Goal: Transaction & Acquisition: Book appointment/travel/reservation

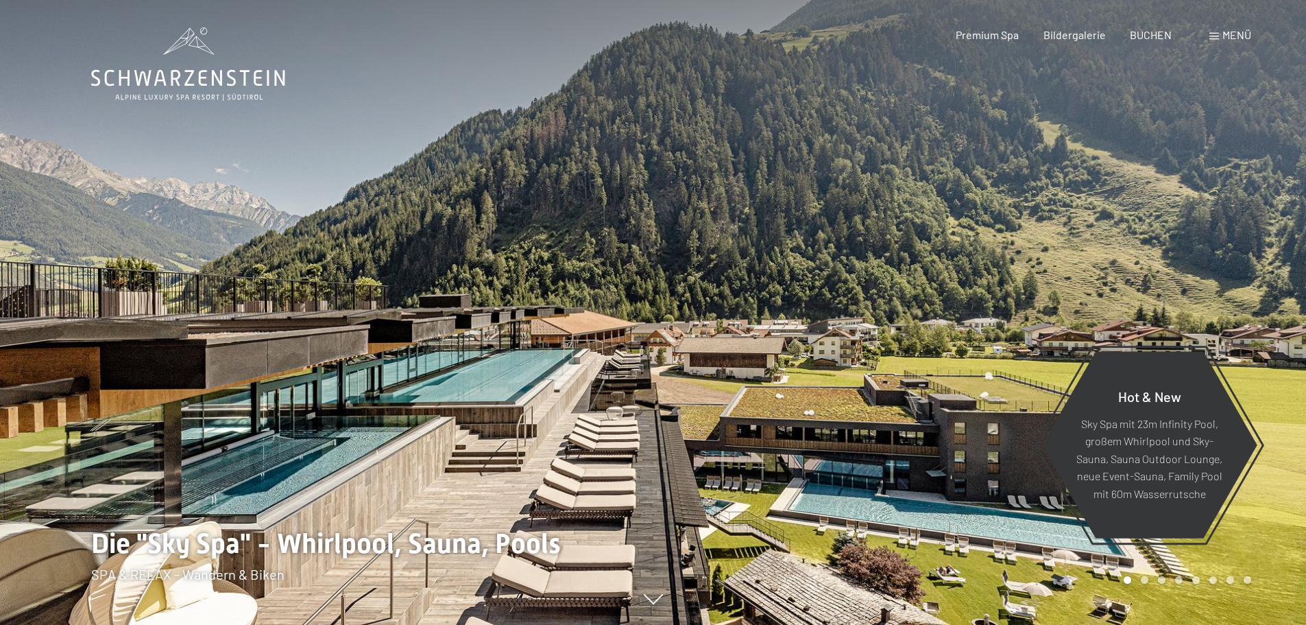
click at [1223, 38] on span "Menü" at bounding box center [1237, 34] width 29 height 13
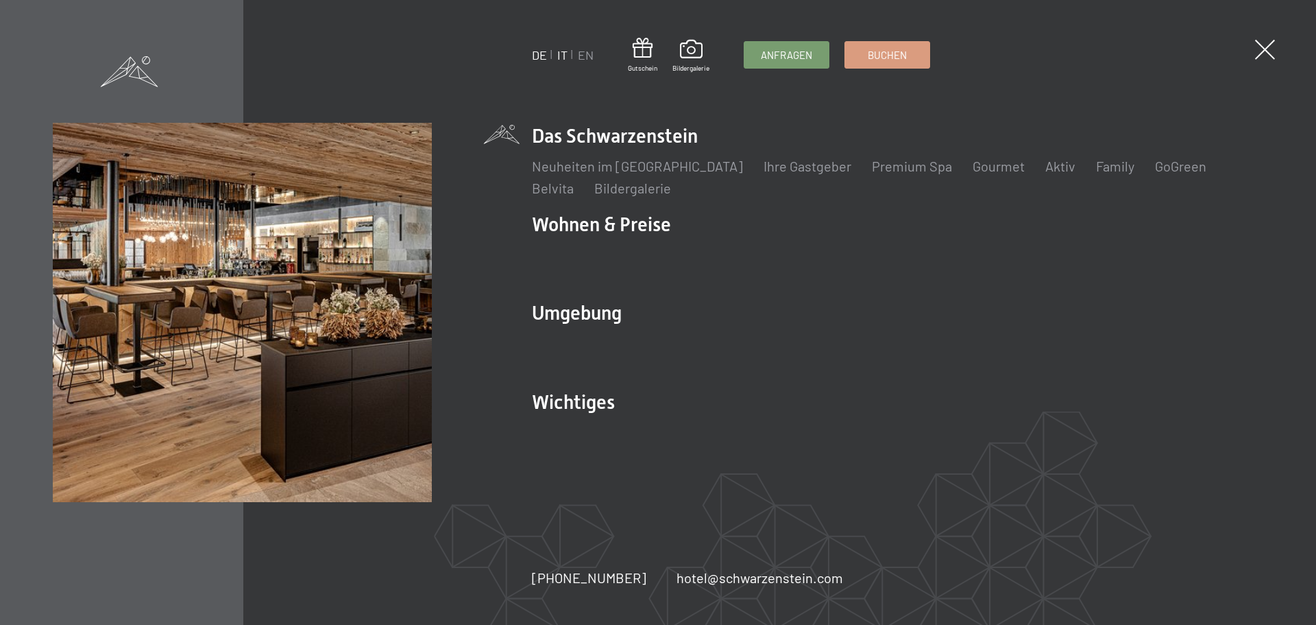
click at [566, 58] on link "IT" at bounding box center [562, 54] width 10 height 15
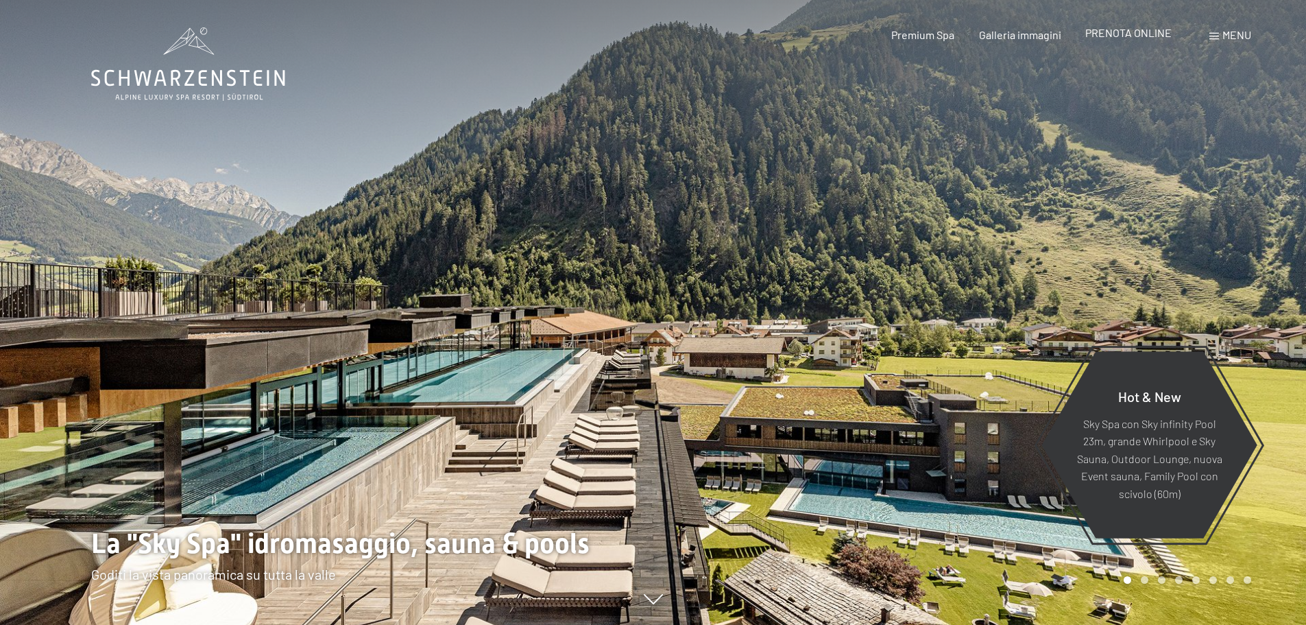
click at [1120, 36] on span "PRENOTA ONLINE" at bounding box center [1128, 32] width 86 height 13
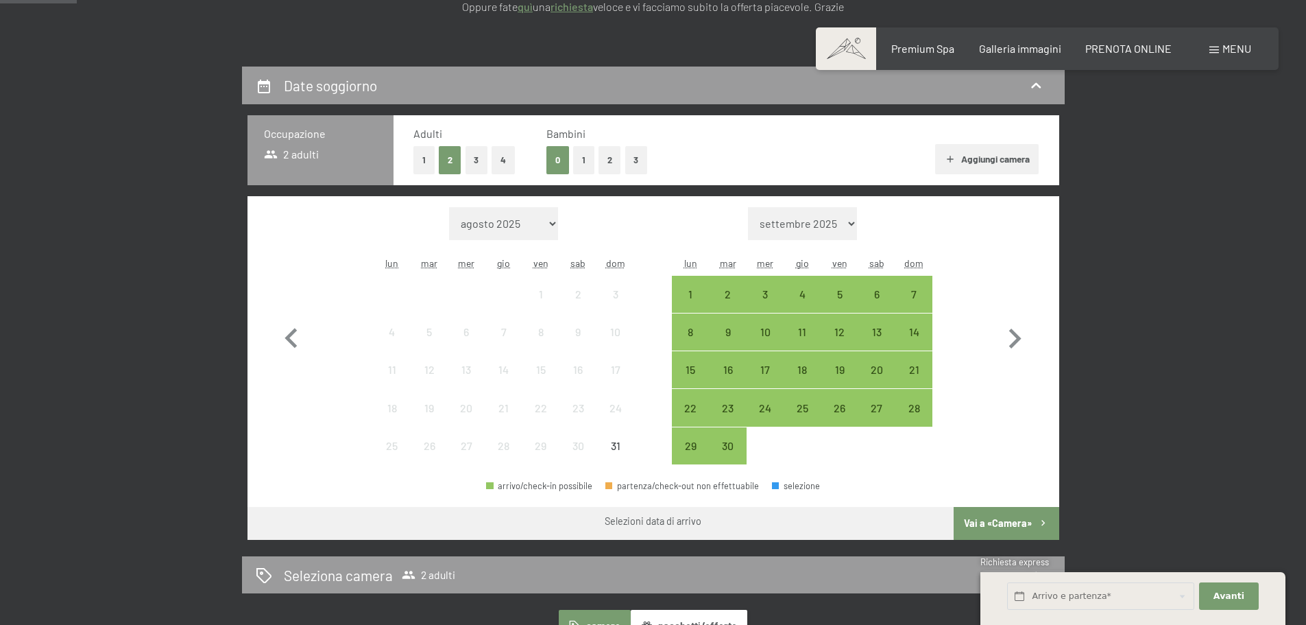
scroll to position [274, 0]
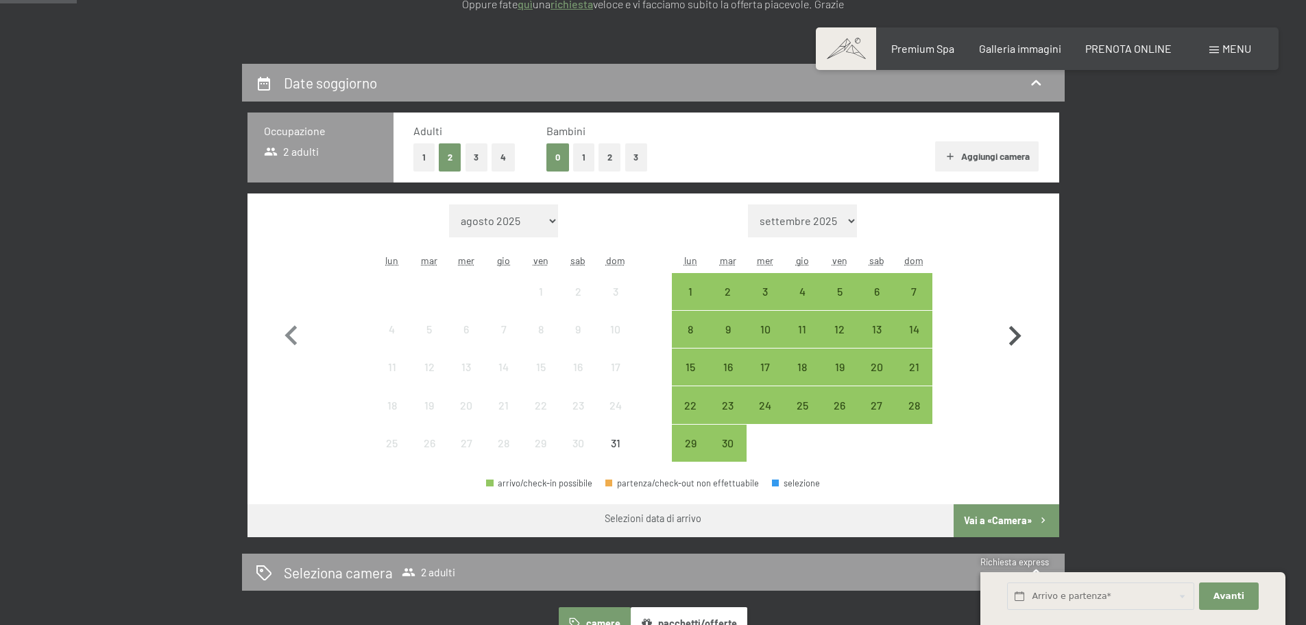
click at [1009, 340] on icon "button" at bounding box center [1015, 336] width 40 height 40
select select "[DATE]"
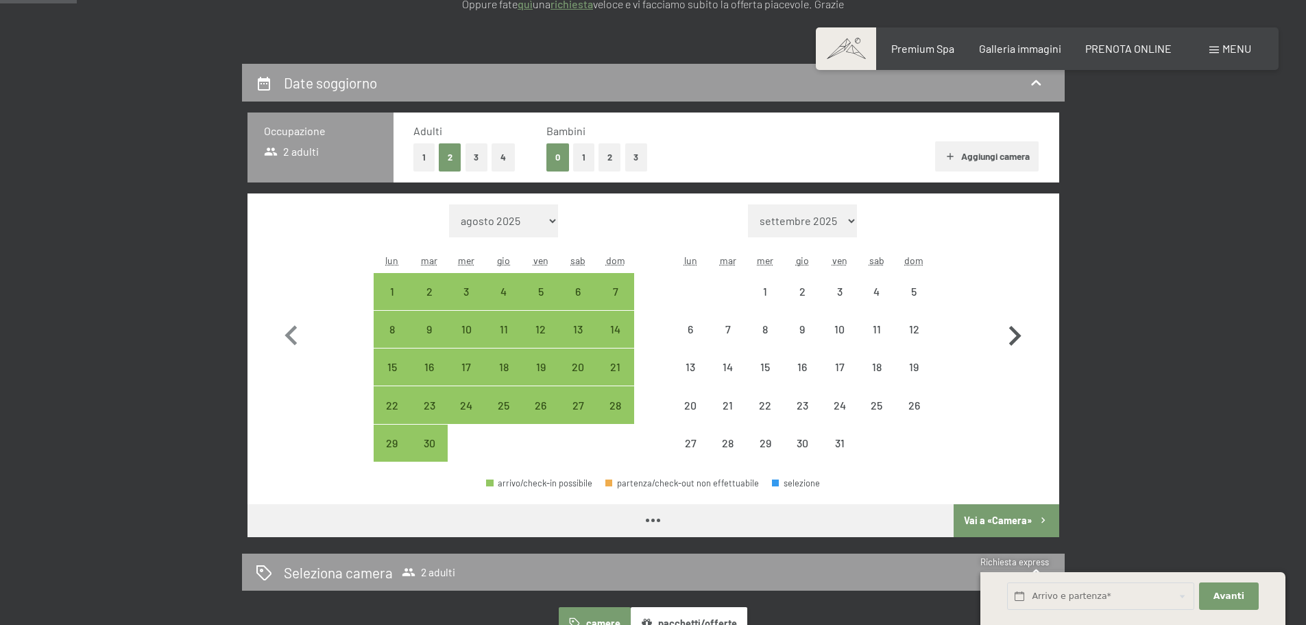
click at [1011, 339] on icon "button" at bounding box center [1015, 336] width 40 height 40
select select "[DATE]"
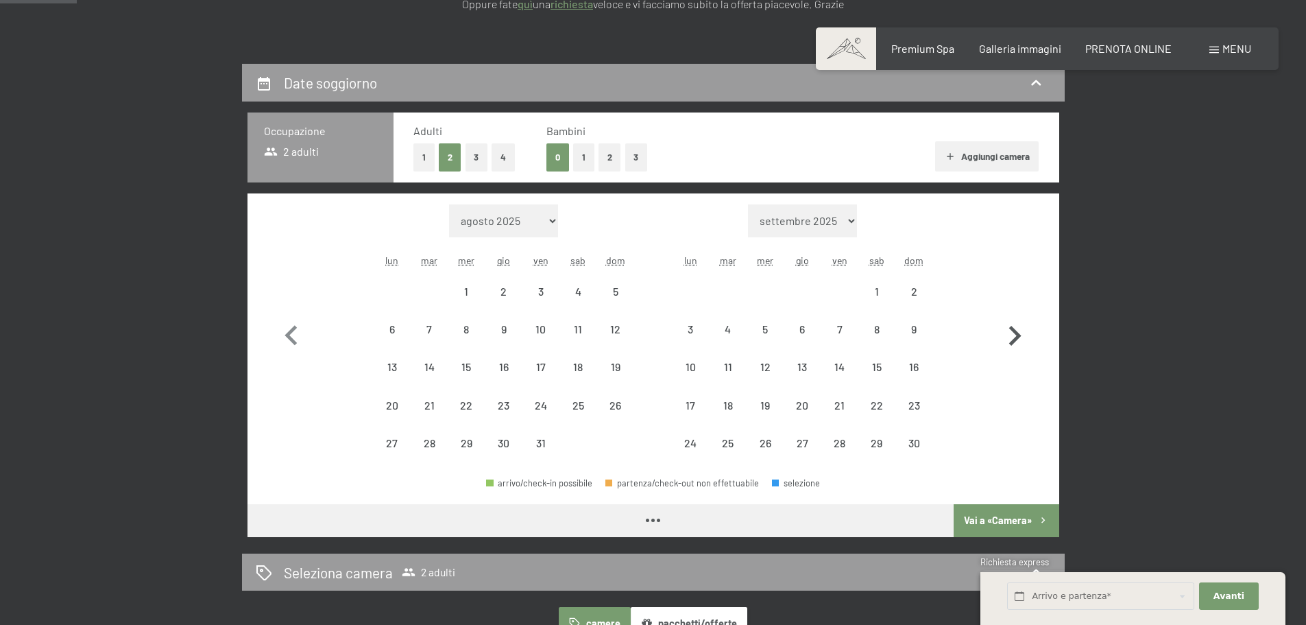
select select "[DATE]"
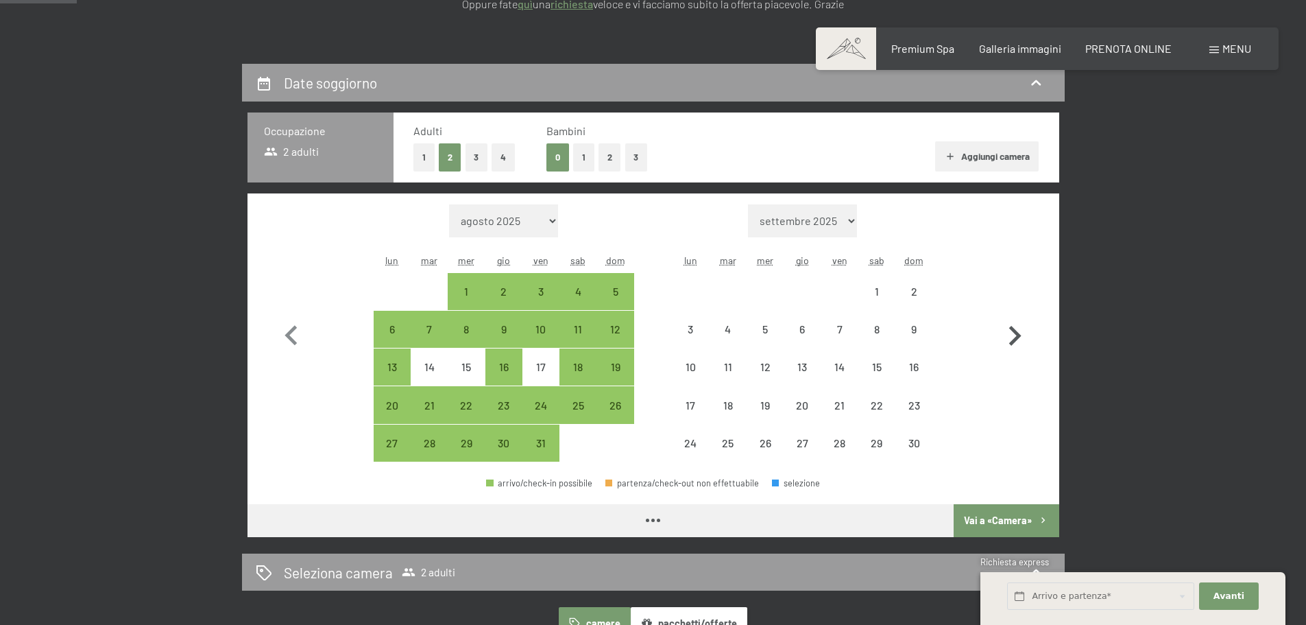
select select "[DATE]"
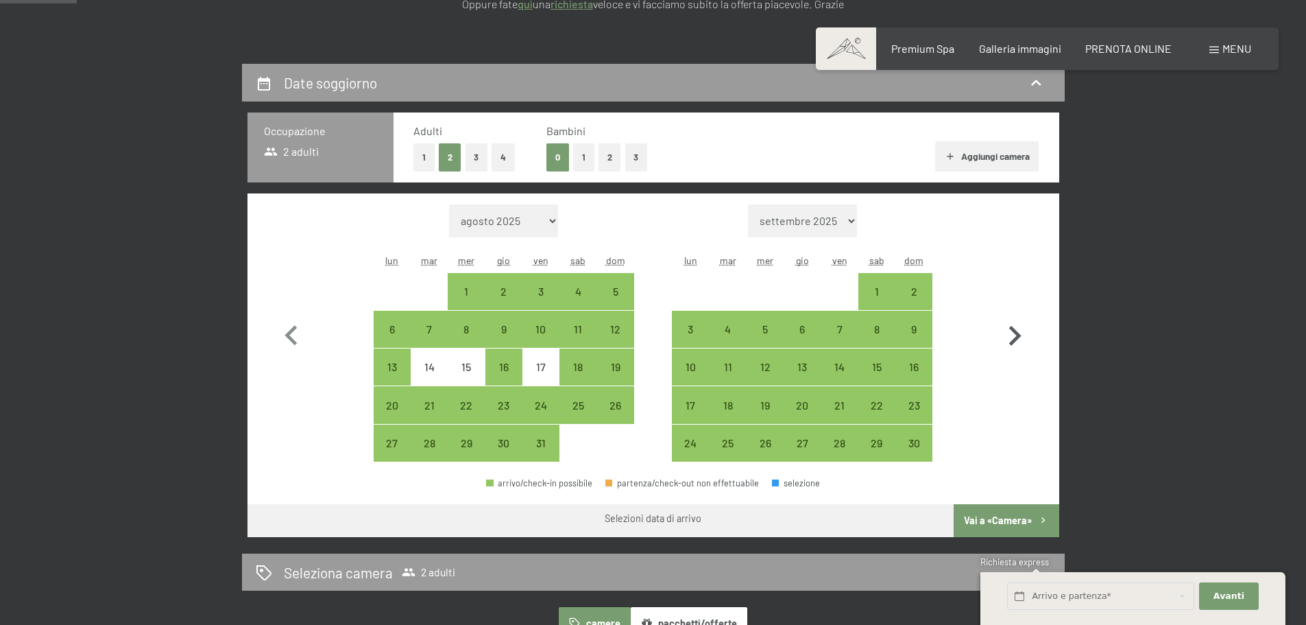
click at [1012, 335] on icon "button" at bounding box center [1015, 336] width 40 height 40
select select "[DATE]"
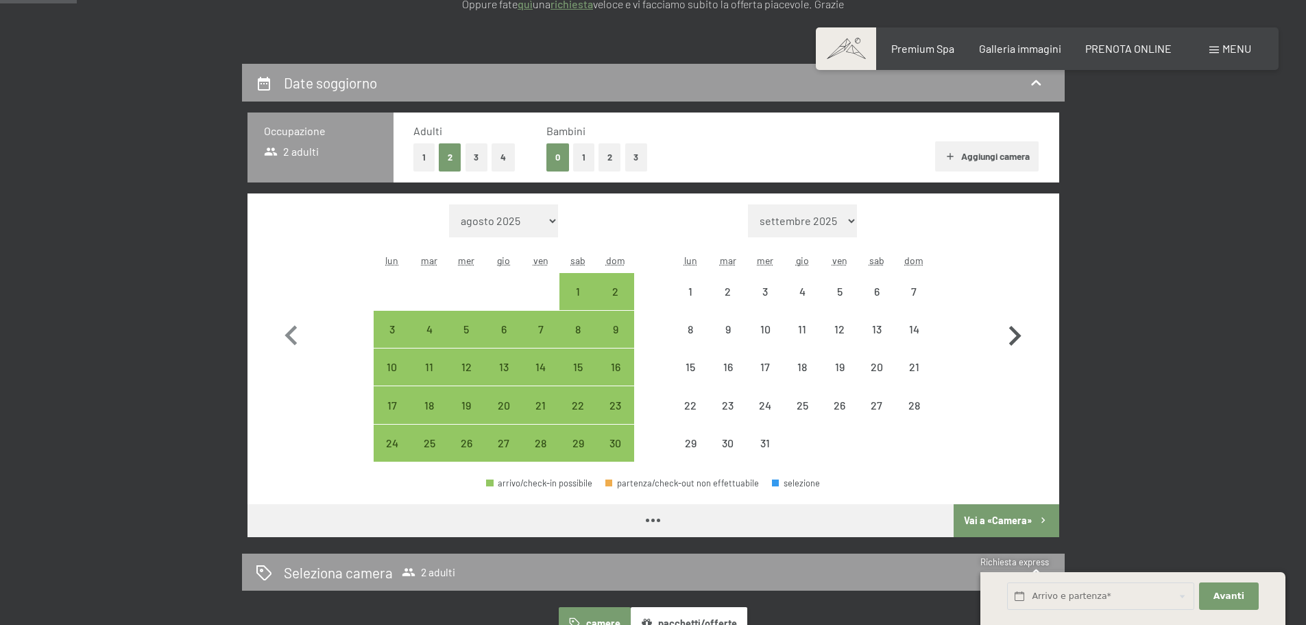
select select "[DATE]"
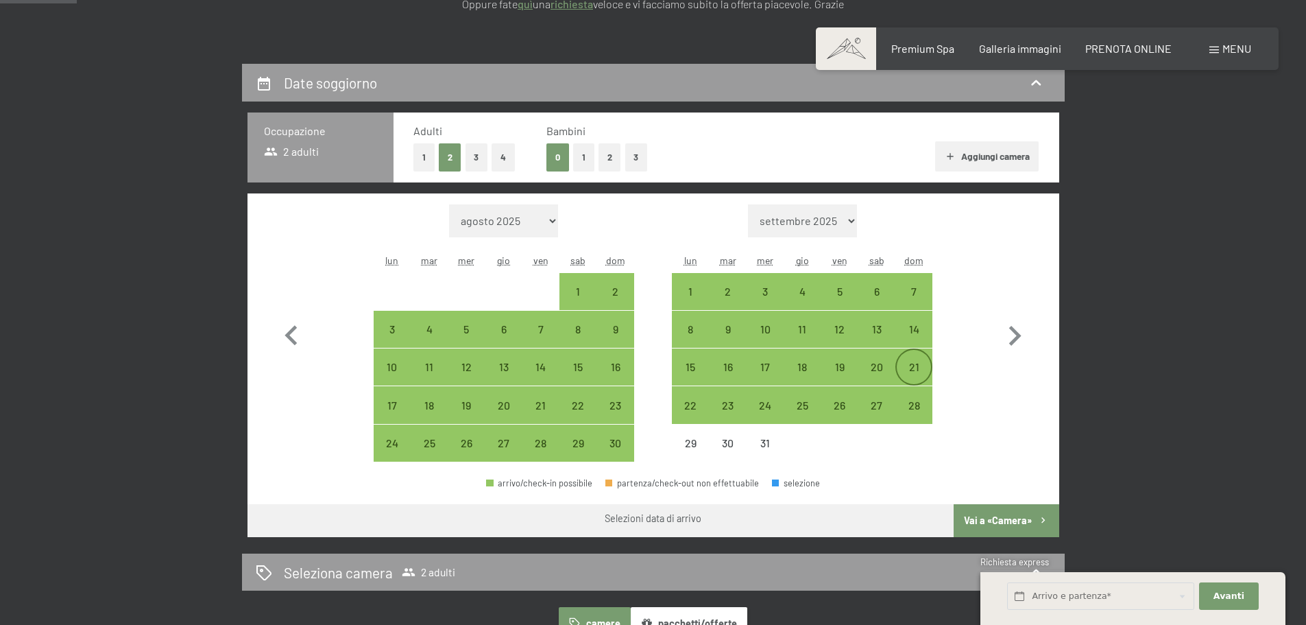
click at [914, 374] on div "21" at bounding box center [914, 378] width 34 height 34
select select "[DATE]"
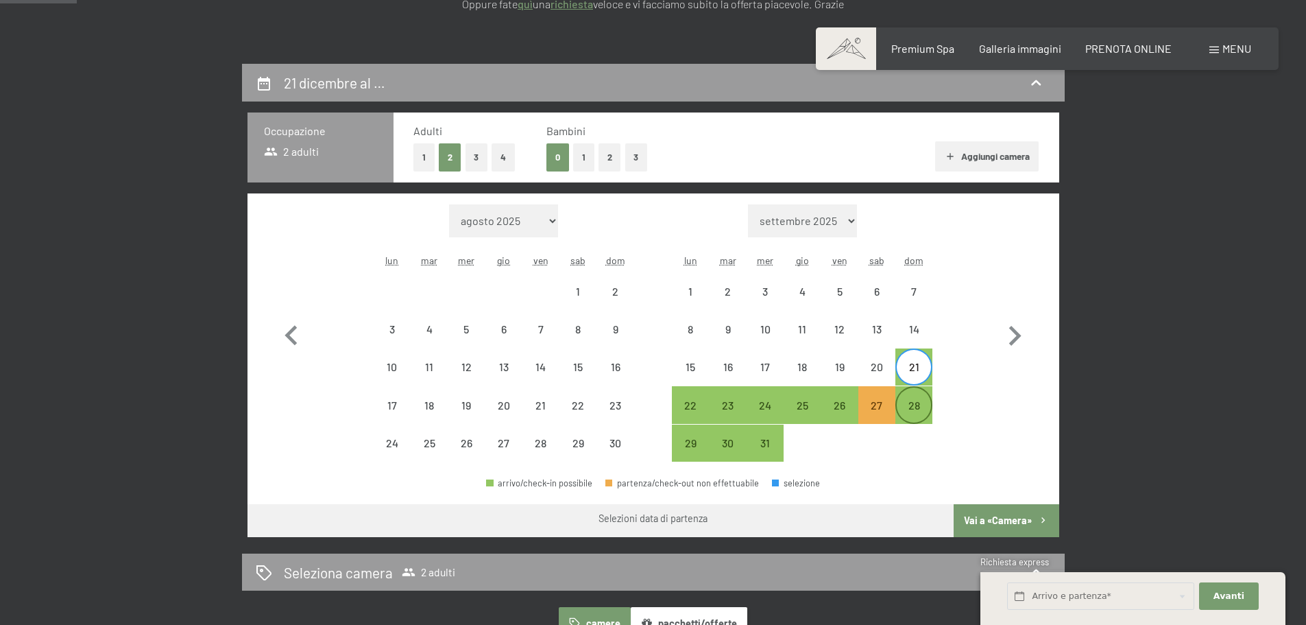
click at [919, 408] on div "28" at bounding box center [914, 417] width 34 height 34
select select "[DATE]"
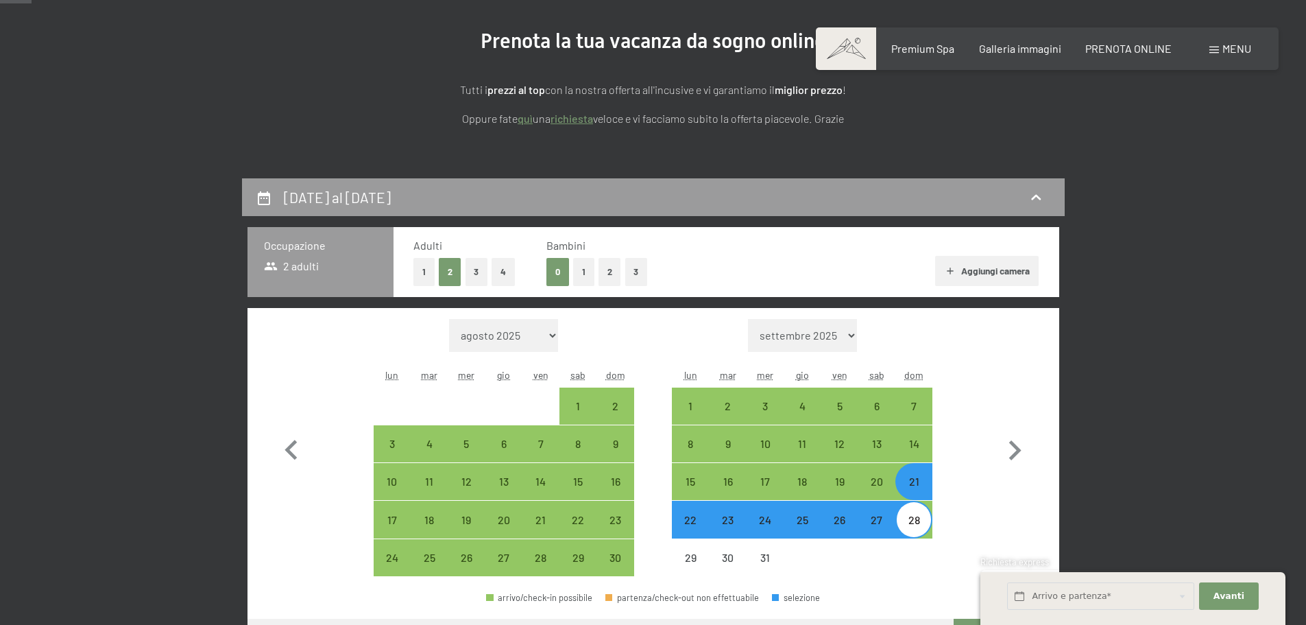
scroll to position [137, 0]
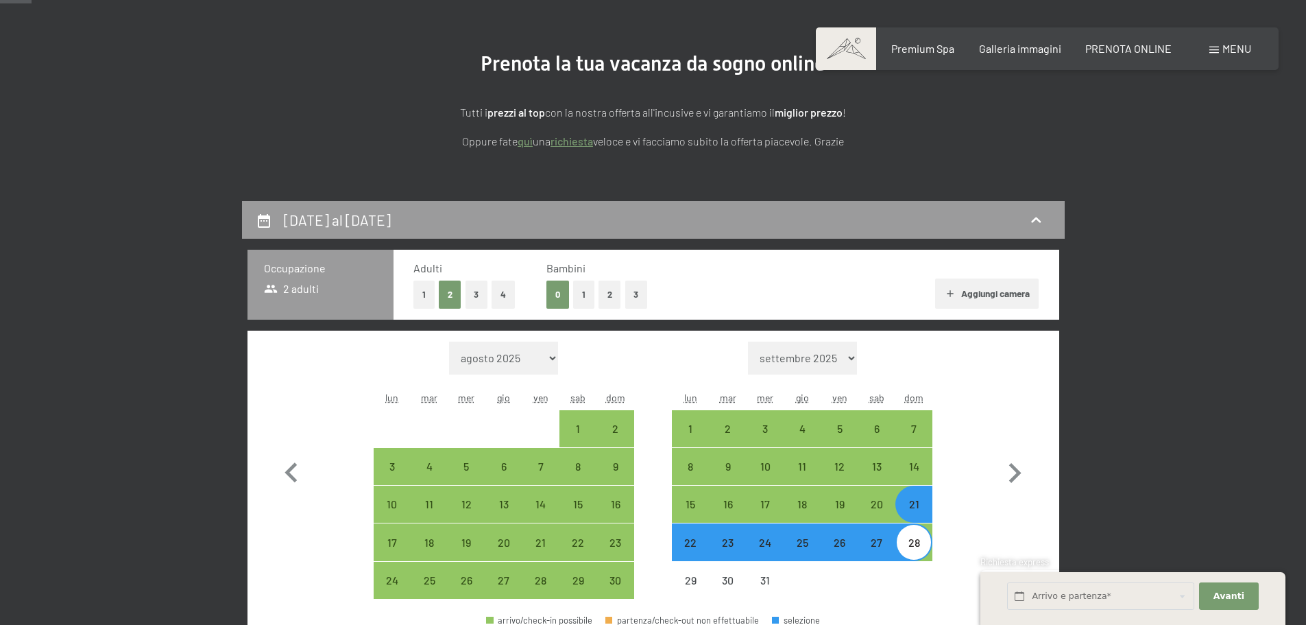
click at [606, 298] on button "2" at bounding box center [610, 294] width 23 height 28
select select "[DATE]"
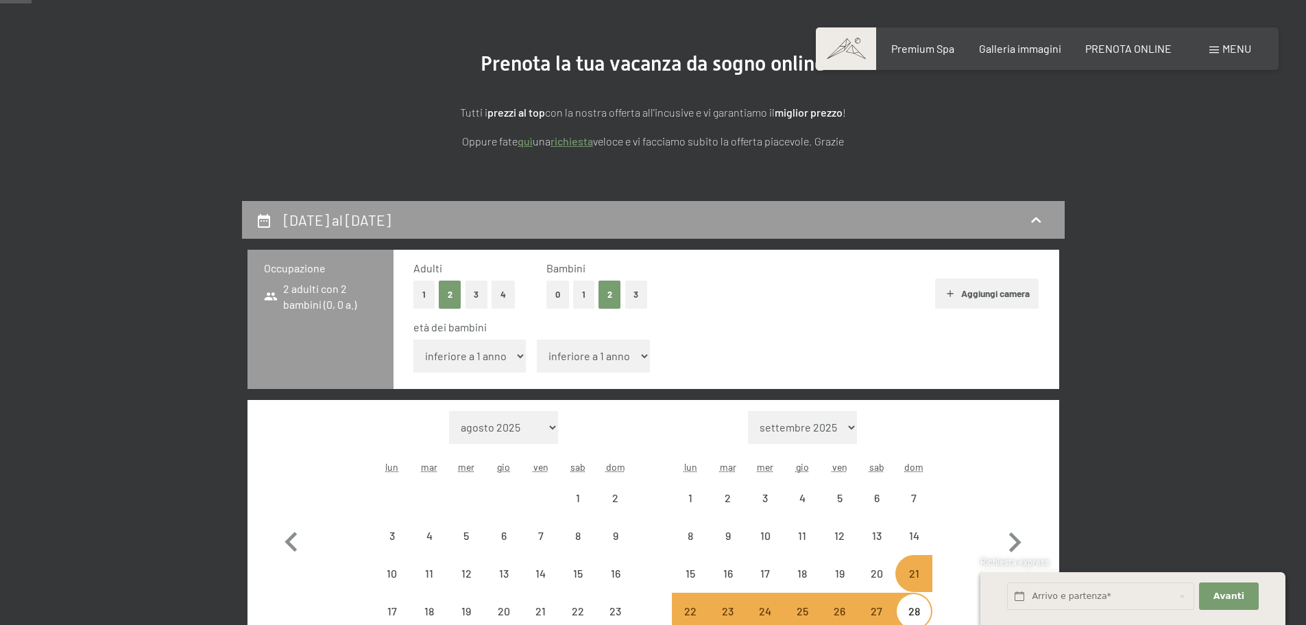
click at [473, 355] on select "inferiore a 1 anno 1 anno 2 anni 3 anni 4 anni 5 anni 6 anni 7 anni 8 anni 9 an…" at bounding box center [469, 355] width 113 height 33
select select "[DATE]"
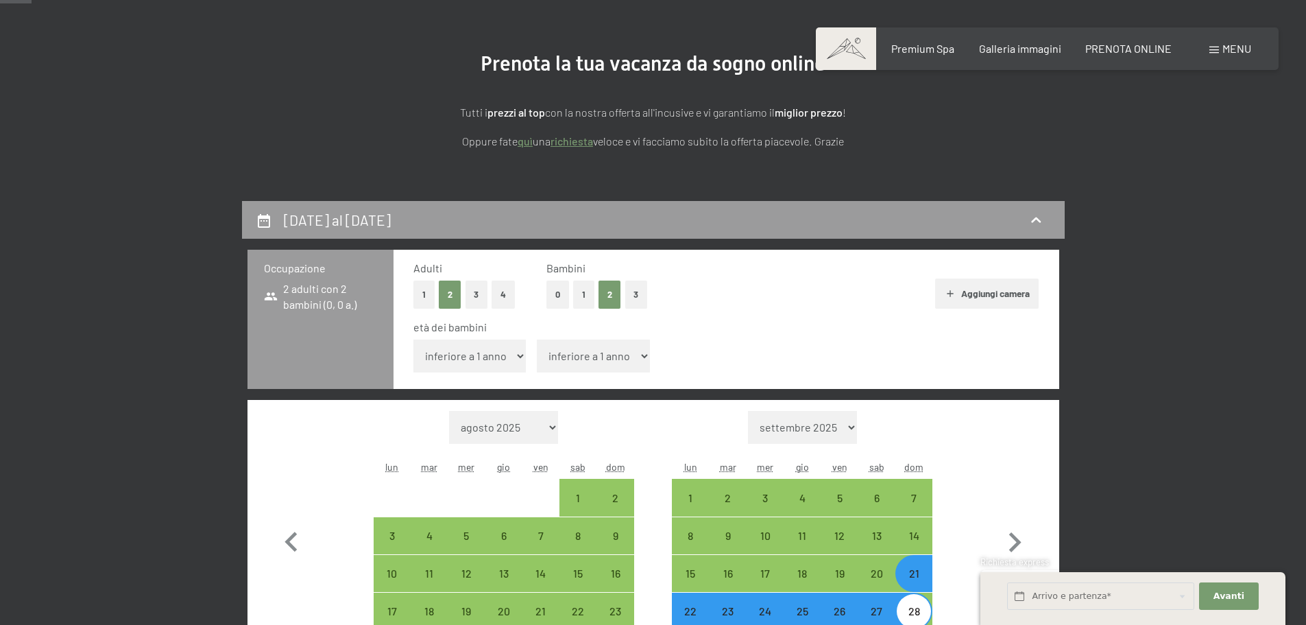
select select "13"
click at [413, 339] on select "inferiore a 1 anno 1 anno 2 anni 3 anni 4 anni 5 anni 6 anni 7 anni 8 anni 9 an…" at bounding box center [469, 355] width 113 height 33
select select "[DATE]"
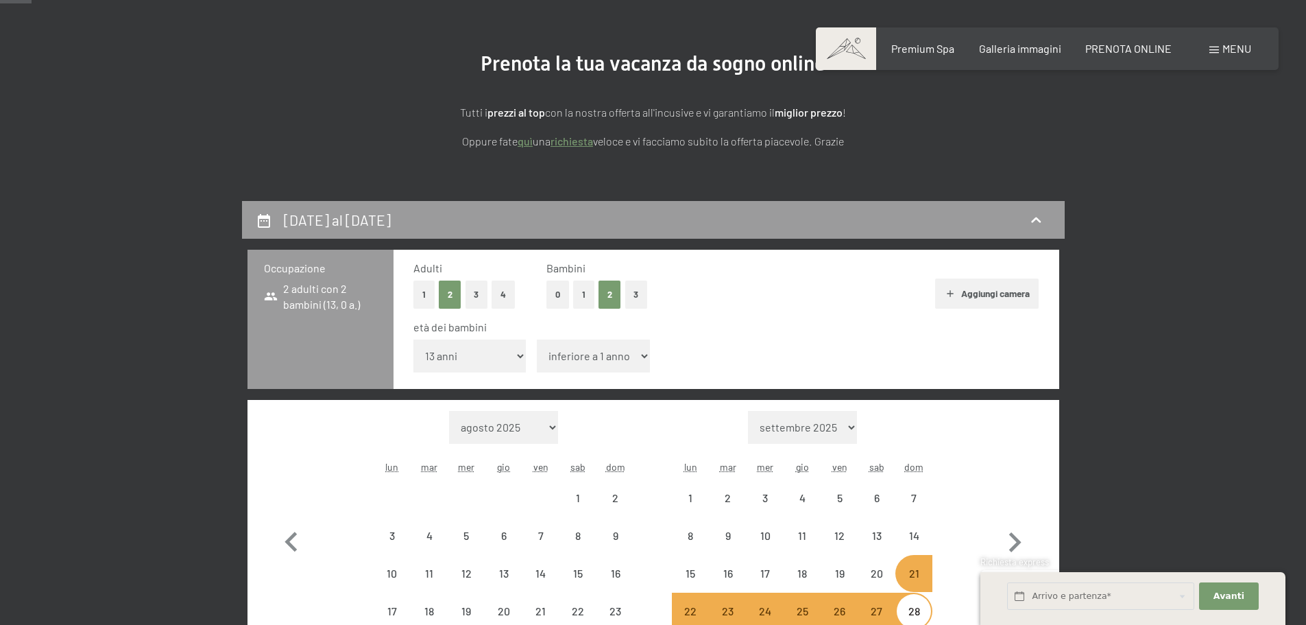
click at [614, 351] on select "inferiore a 1 anno 1 anno 2 anni 3 anni 4 anni 5 anni 6 anni 7 anni 8 anni 9 an…" at bounding box center [593, 355] width 113 height 33
select select "[DATE]"
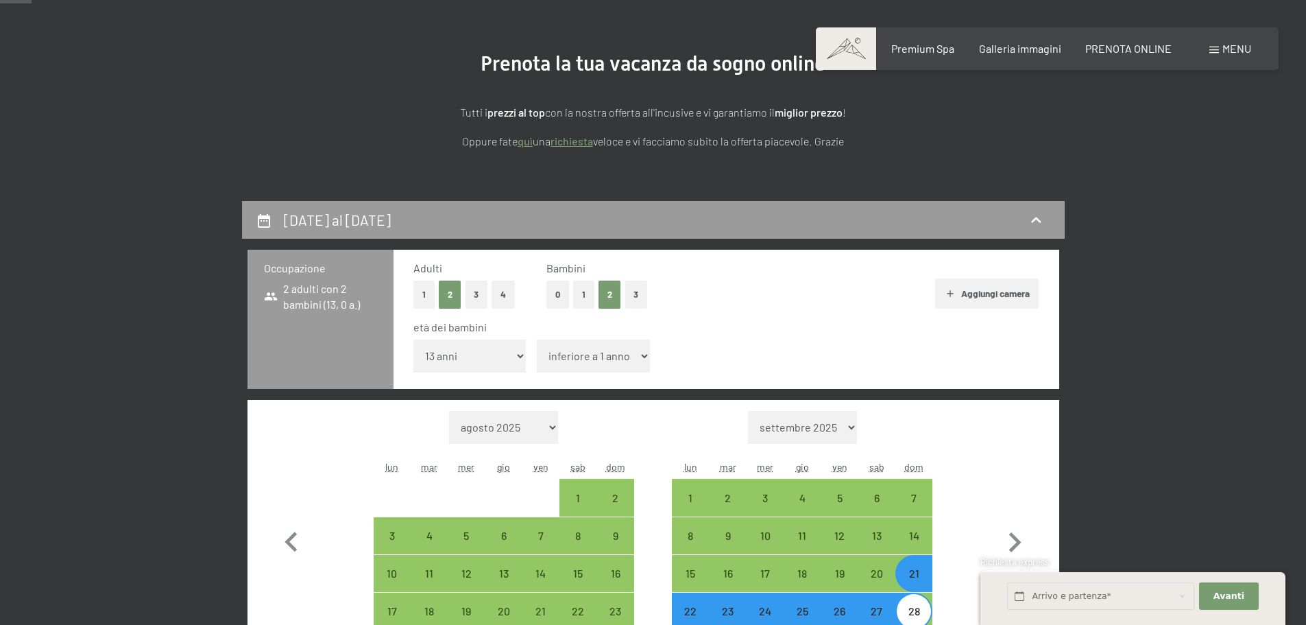
select select "15"
click at [537, 339] on select "inferiore a 1 anno 1 anno 2 anni 3 anni 4 anni 5 anni 6 anni 7 anni 8 anni 9 an…" at bounding box center [593, 355] width 113 height 33
select select "[DATE]"
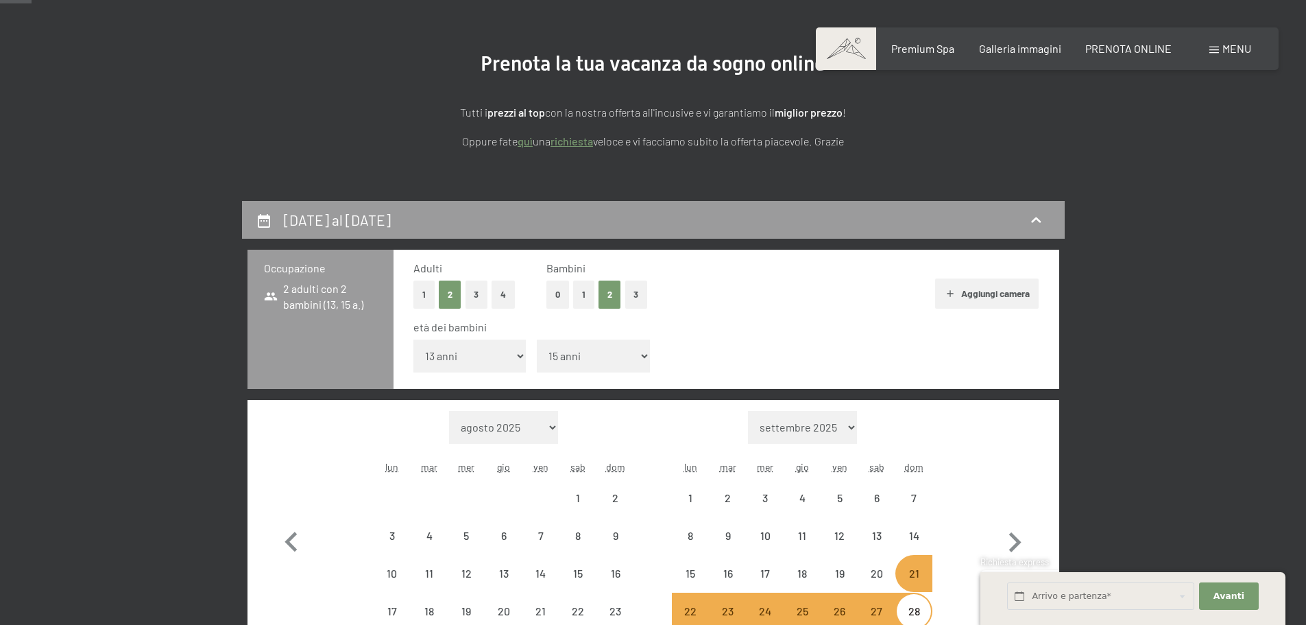
click at [898, 336] on div "età dei bambini inferiore a 1 anno 1 anno 2 anni 3 anni 4 anni 5 anni 6 anni 7 …" at bounding box center [726, 349] width 626 height 58
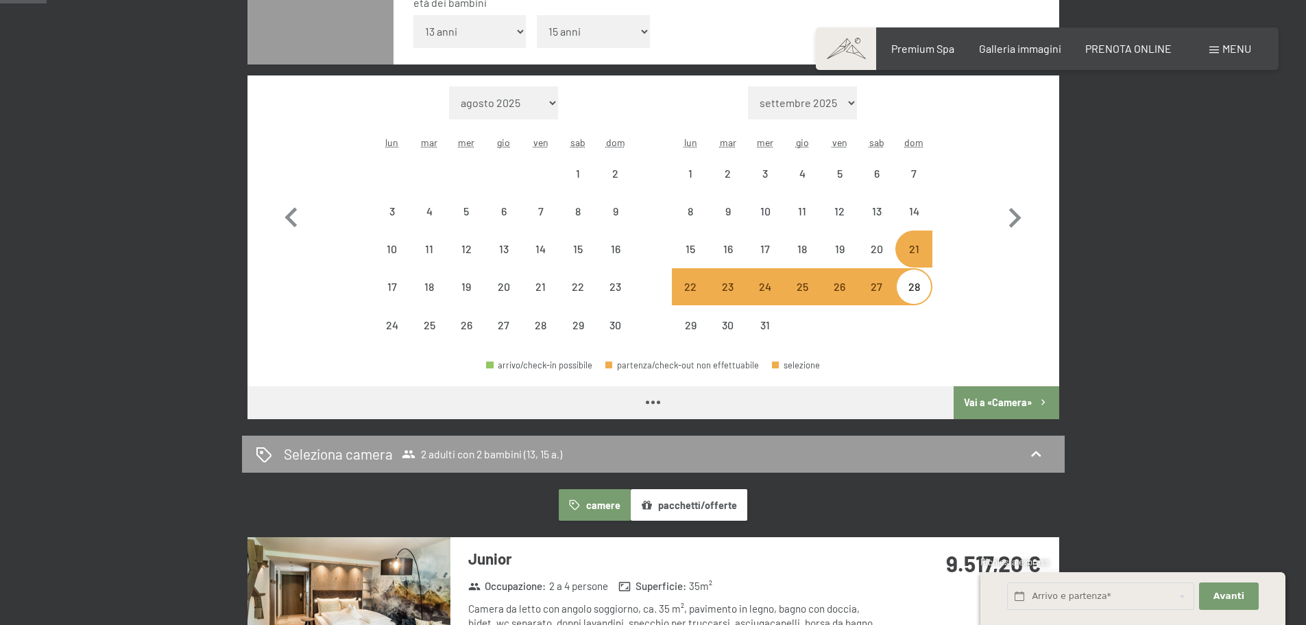
scroll to position [549, 0]
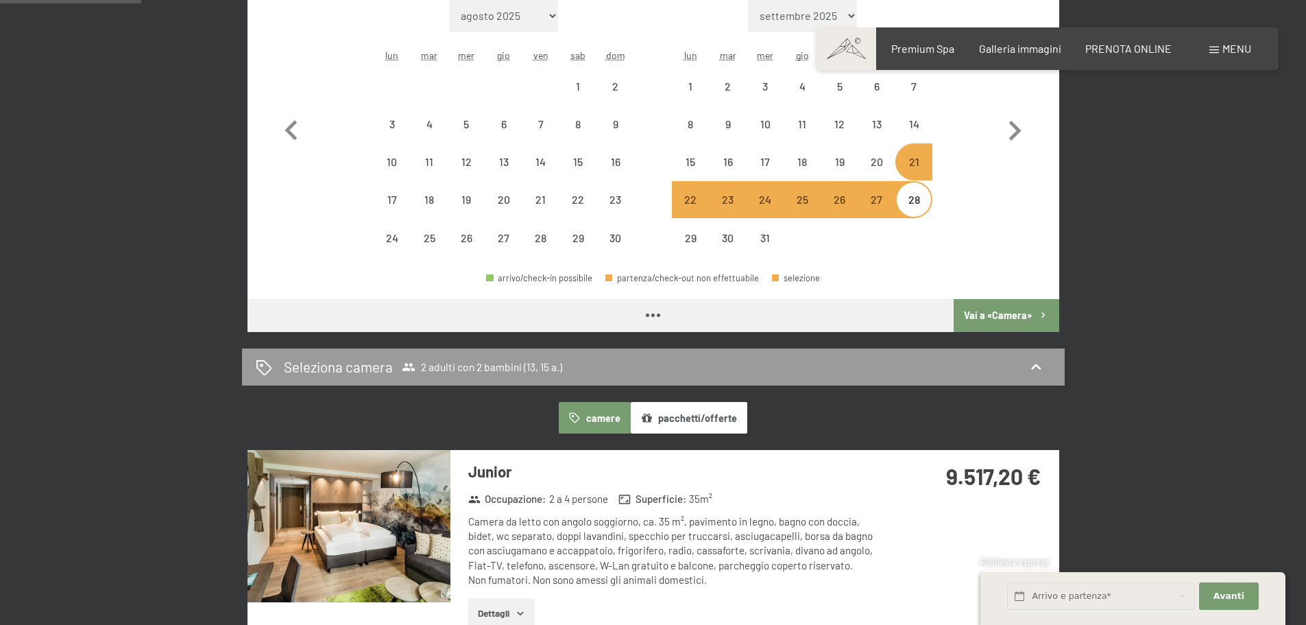
select select "[DATE]"
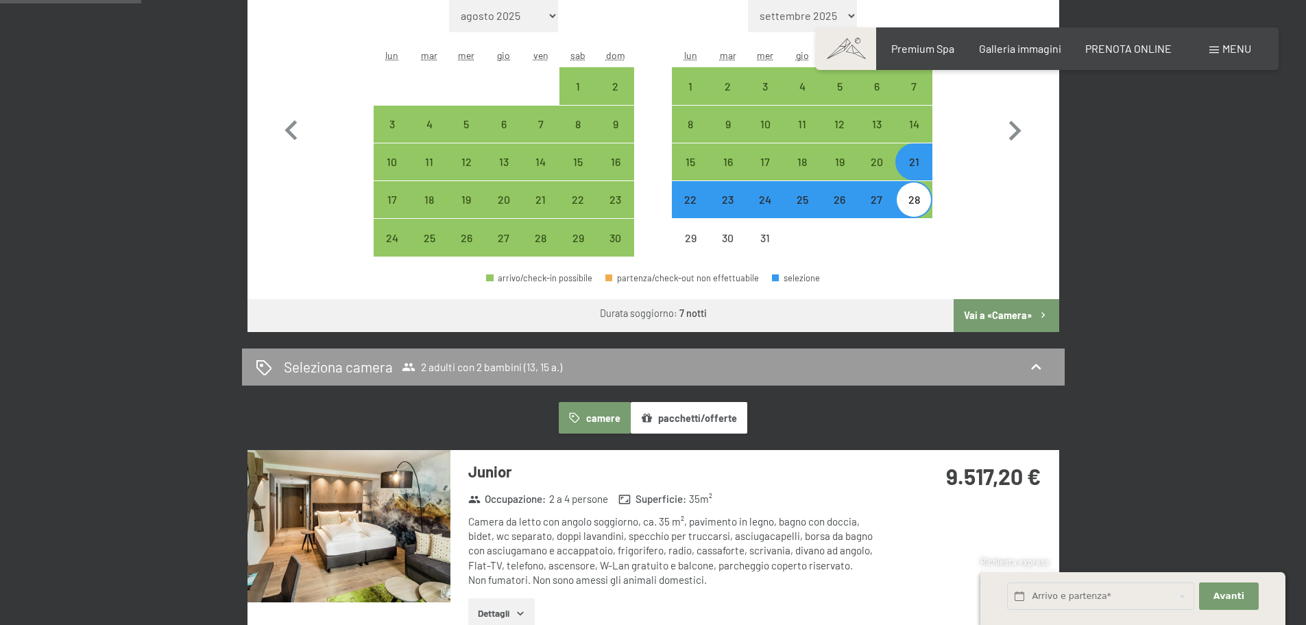
click at [1004, 315] on button "Vai a «Camera»" at bounding box center [1006, 315] width 105 height 33
select select "[DATE]"
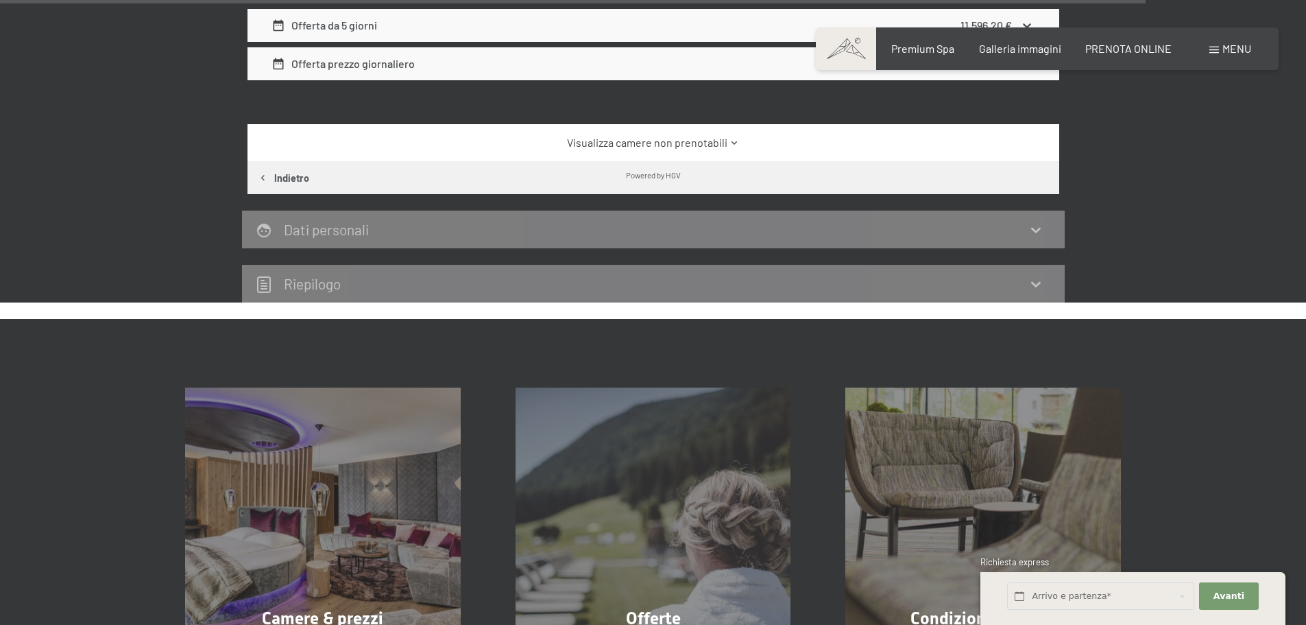
scroll to position [4178, 0]
